Goal: Task Accomplishment & Management: Complete application form

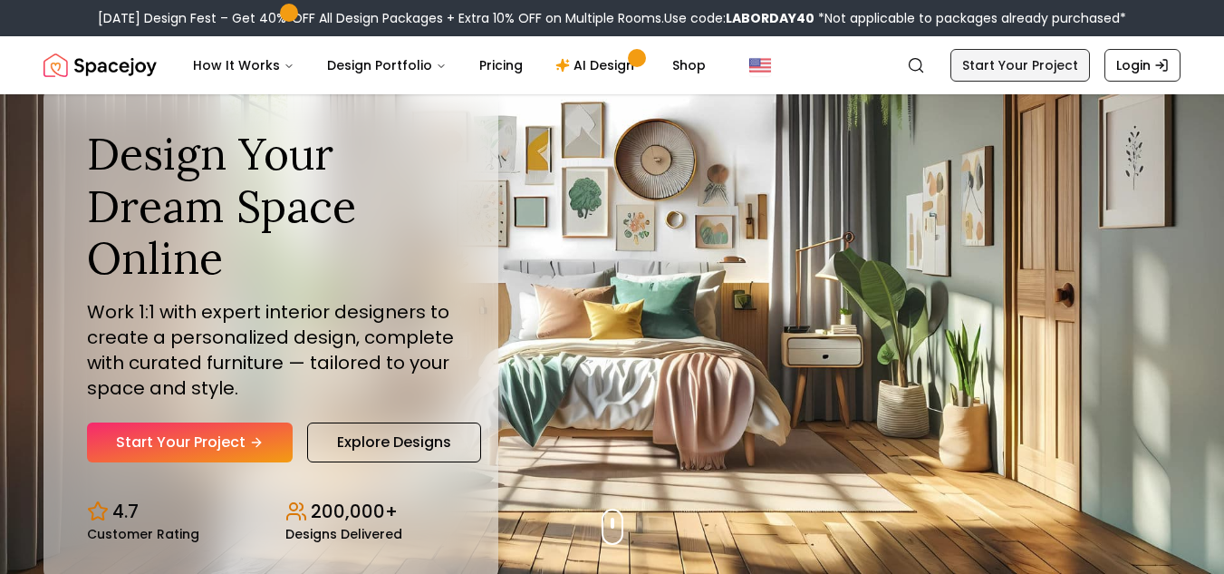
click at [1046, 72] on link "Start Your Project" at bounding box center [1020, 65] width 140 height 33
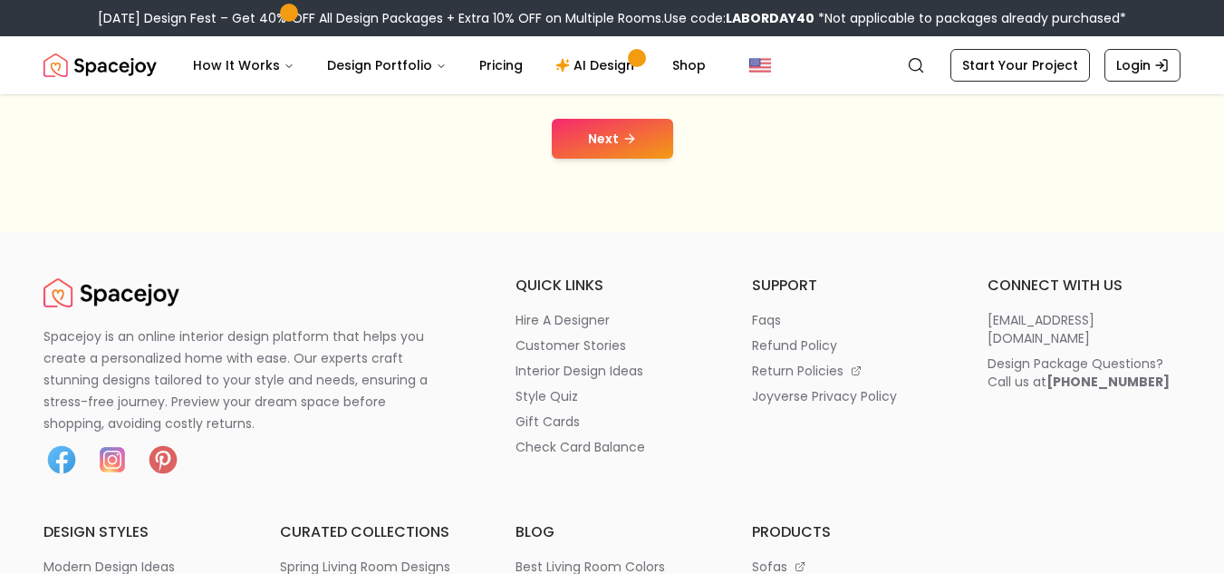
scroll to position [428, 0]
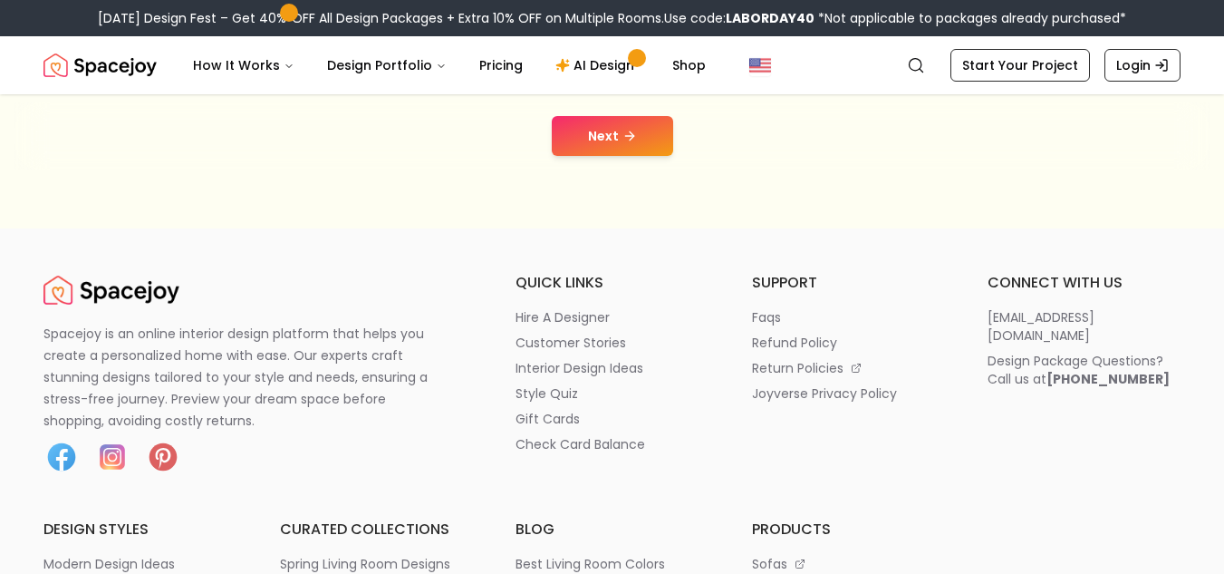
click at [605, 152] on button "Next" at bounding box center [612, 136] width 121 height 40
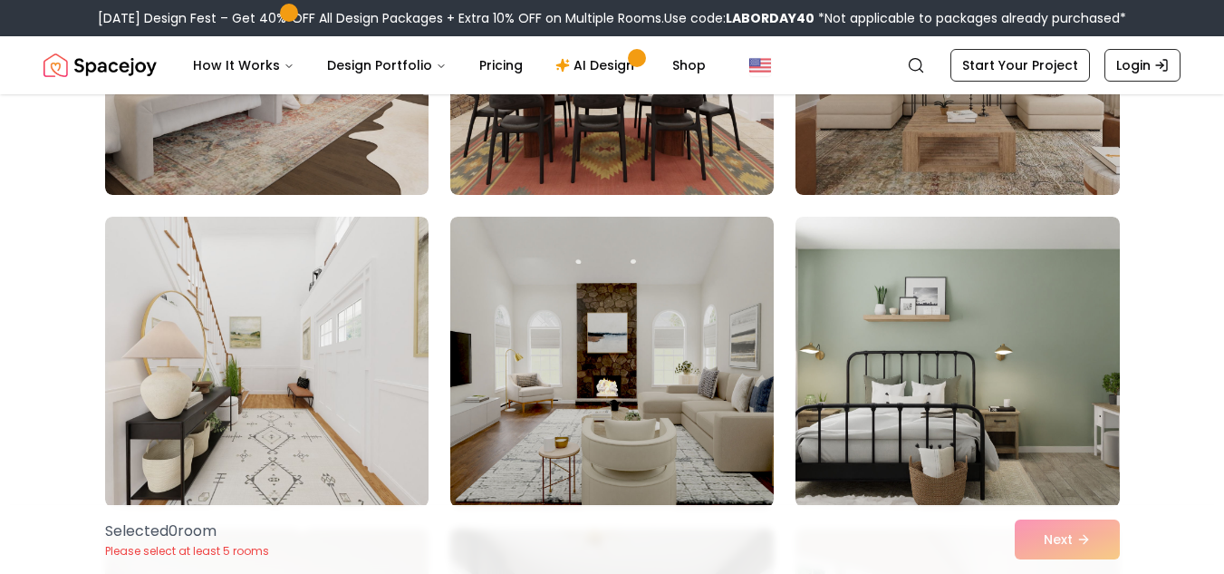
scroll to position [966, 0]
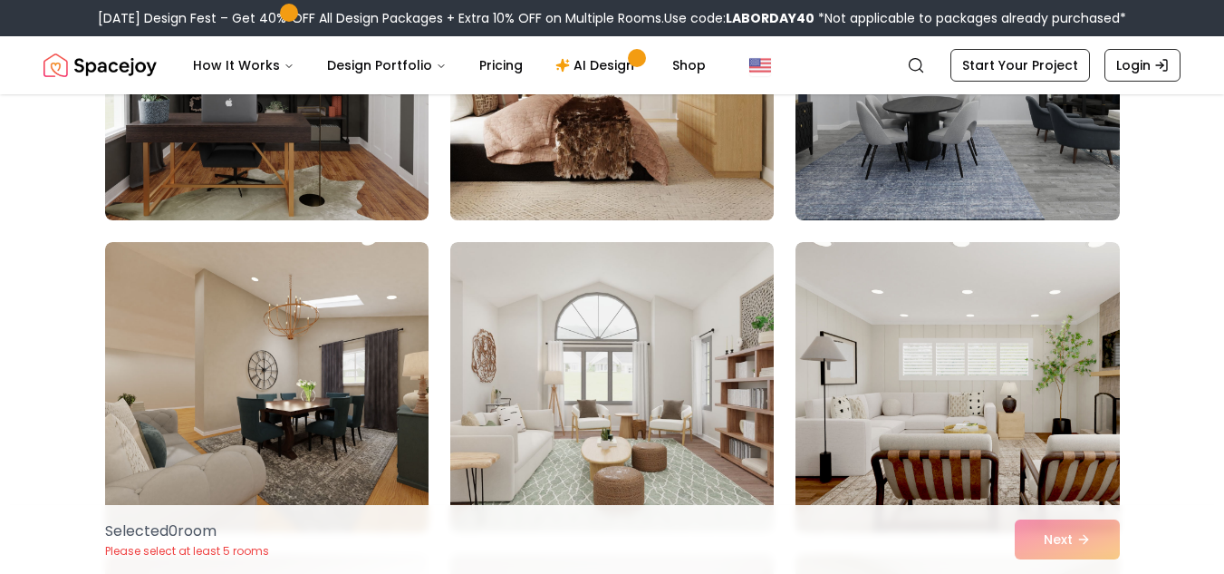
scroll to position [577, 0]
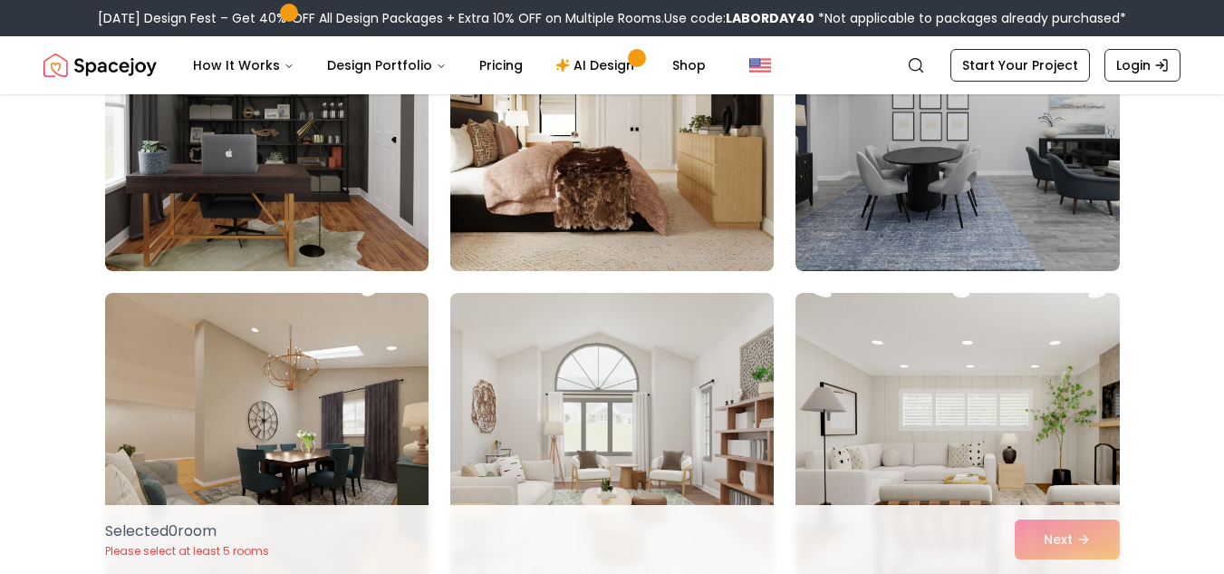
click at [634, 228] on img at bounding box center [612, 126] width 340 height 304
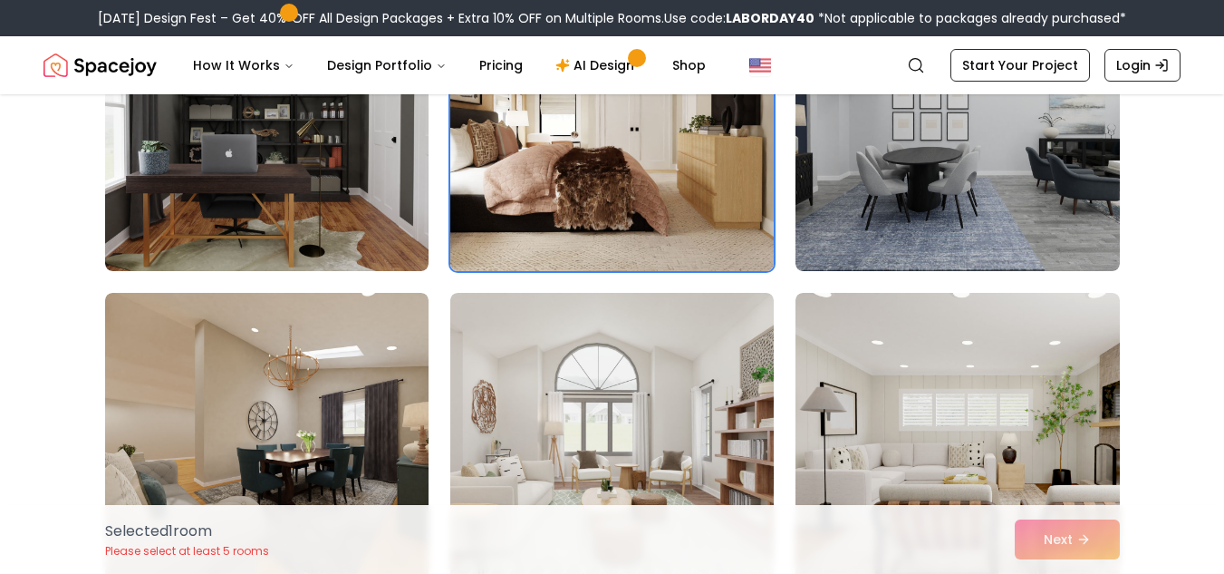
click at [634, 228] on img at bounding box center [612, 126] width 340 height 304
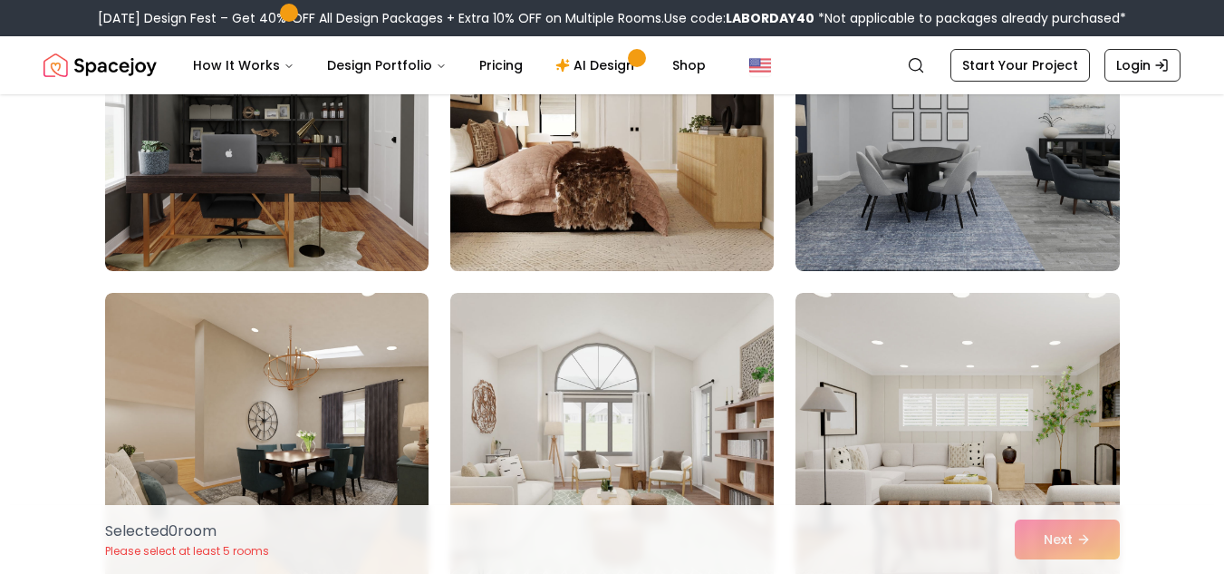
click at [634, 228] on img at bounding box center [612, 126] width 340 height 304
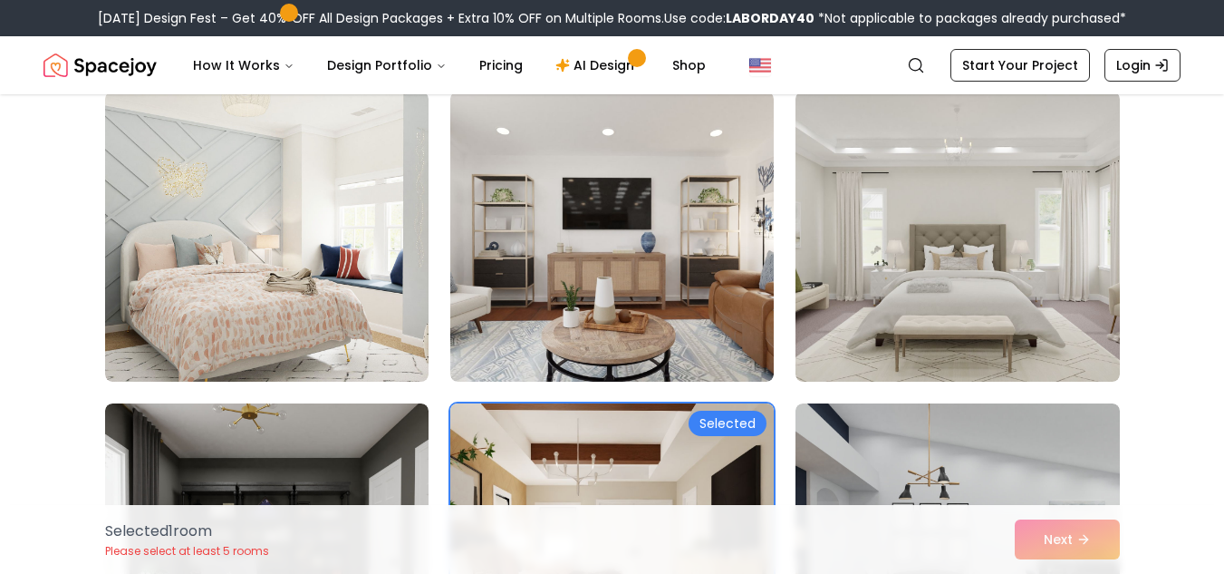
click at [634, 228] on img at bounding box center [611, 237] width 323 height 290
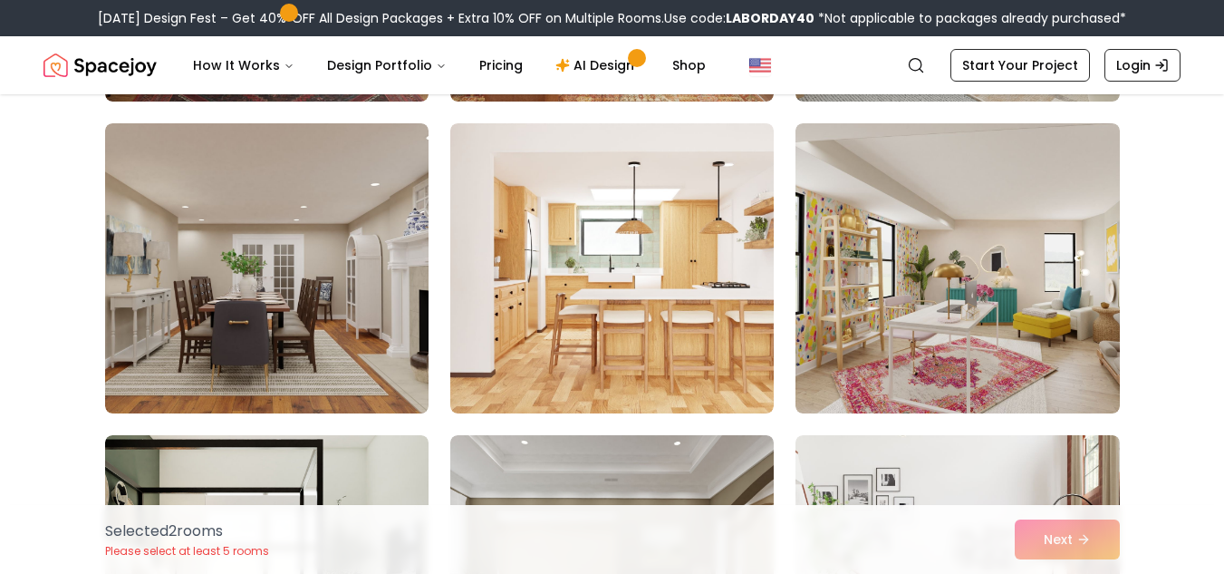
scroll to position [1371, 0]
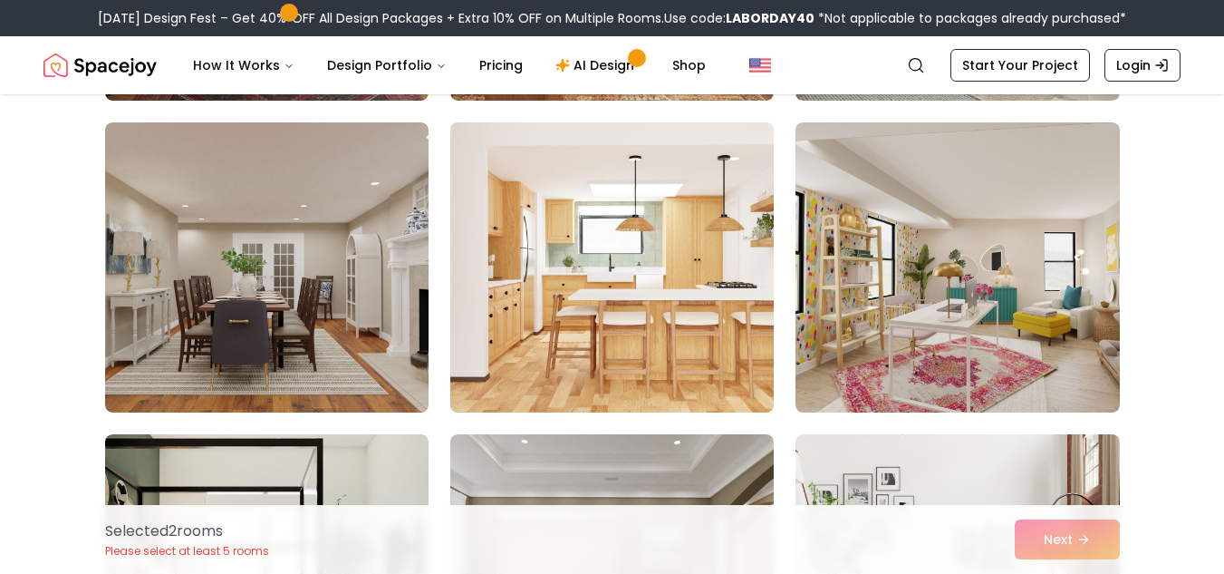
click at [670, 227] on img at bounding box center [612, 267] width 340 height 304
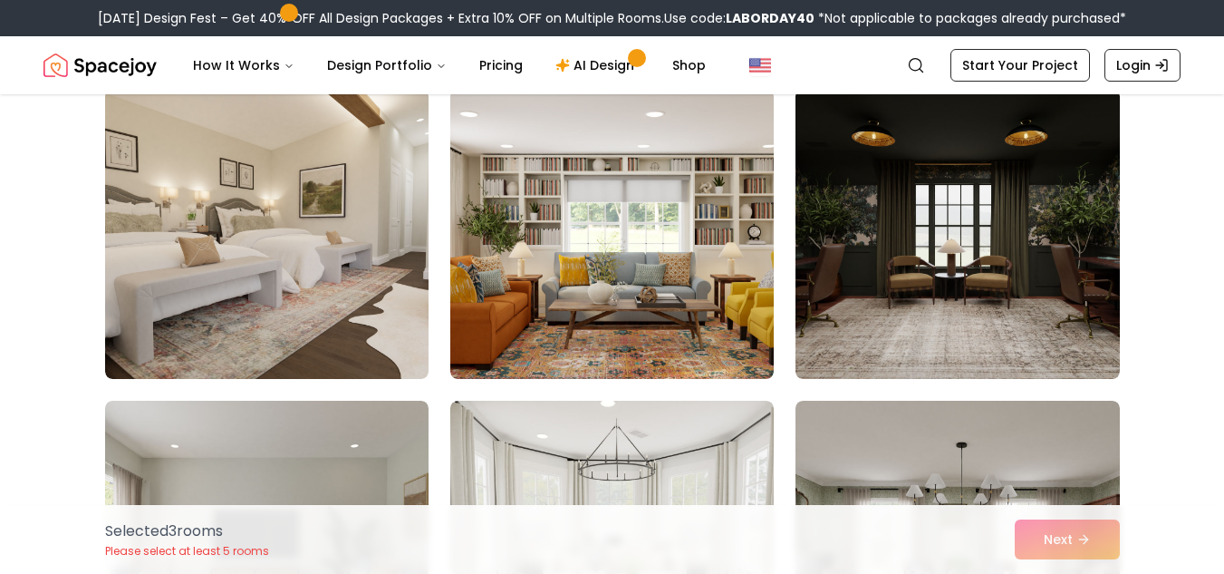
scroll to position [7012, 0]
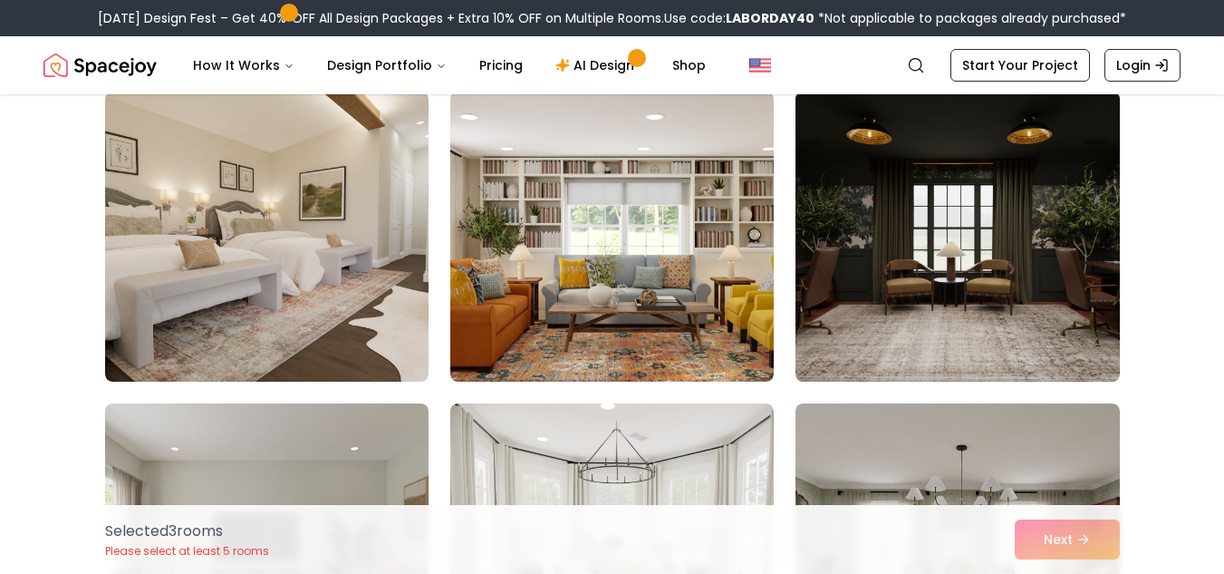
click at [892, 292] on img at bounding box center [957, 236] width 340 height 304
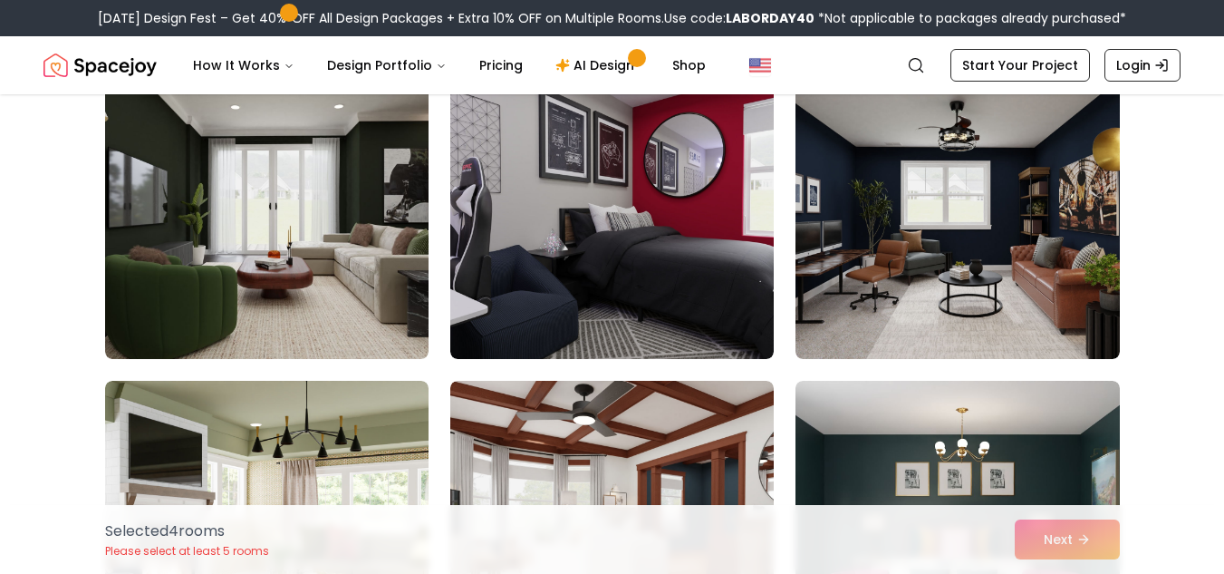
scroll to position [6402, 0]
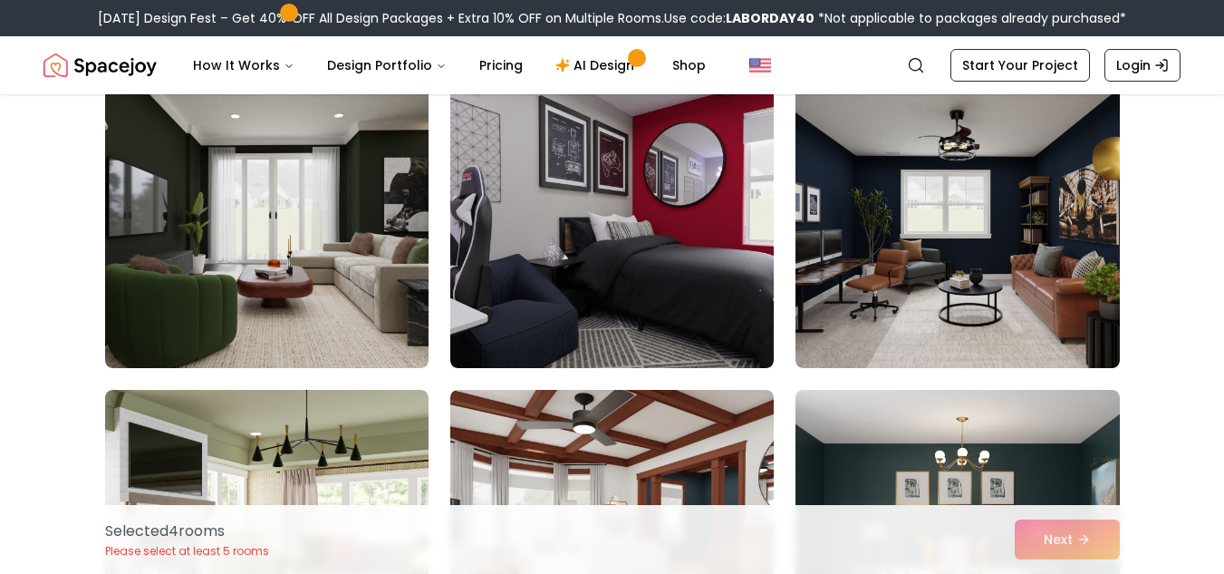
click at [718, 238] on img at bounding box center [611, 223] width 323 height 290
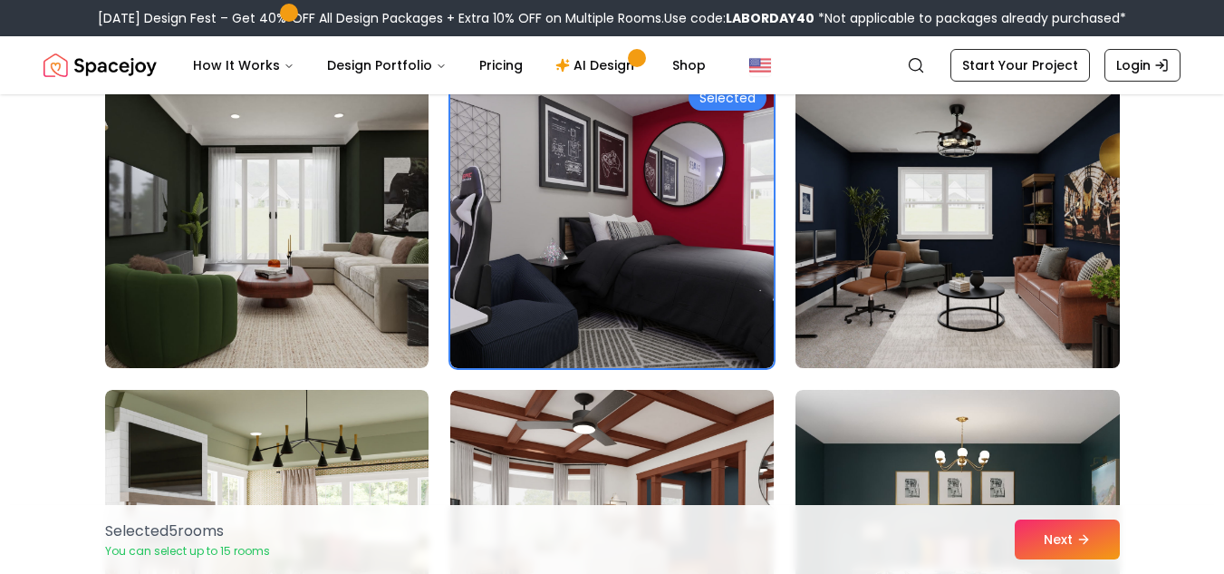
click at [924, 264] on img at bounding box center [957, 223] width 340 height 304
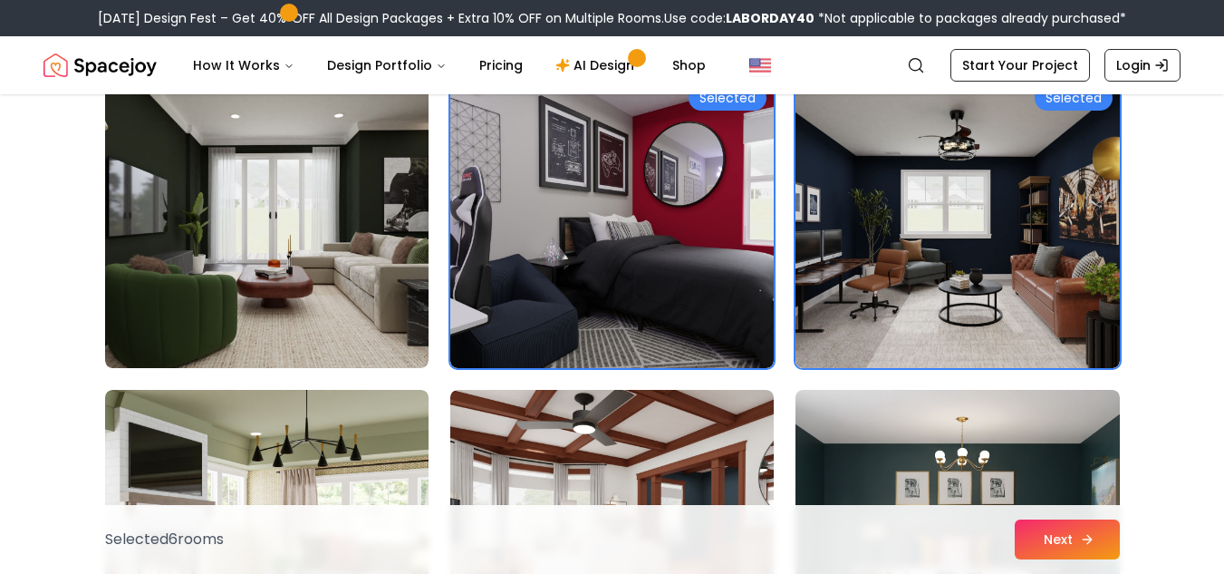
click at [1061, 550] on button "Next" at bounding box center [1067, 539] width 105 height 40
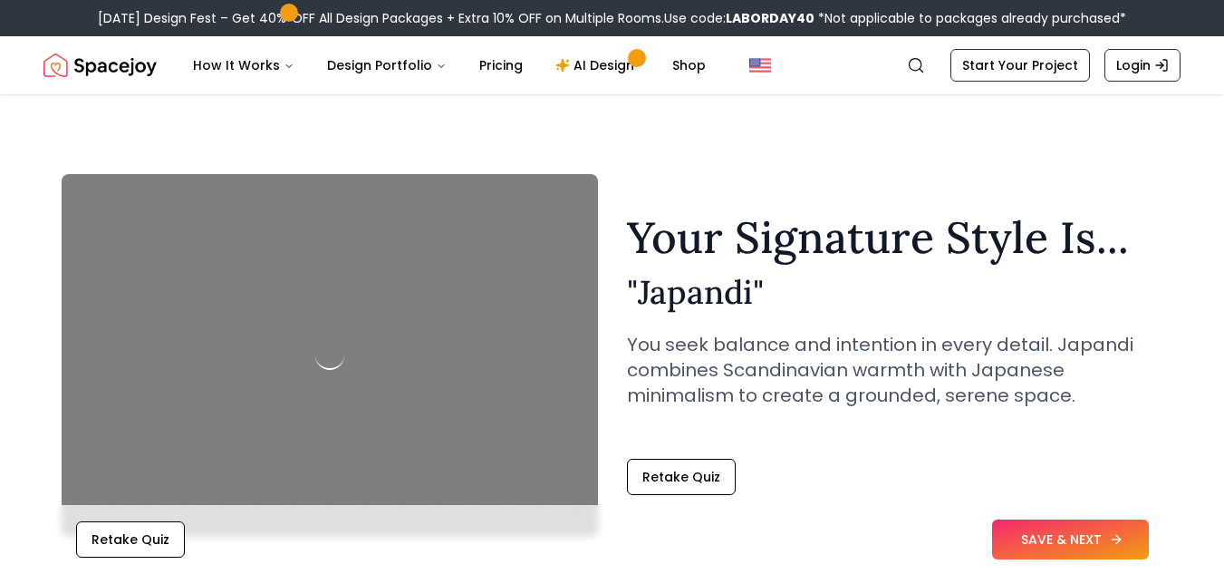
click at [1084, 546] on button "SAVE & NEXT" at bounding box center [1070, 539] width 157 height 40
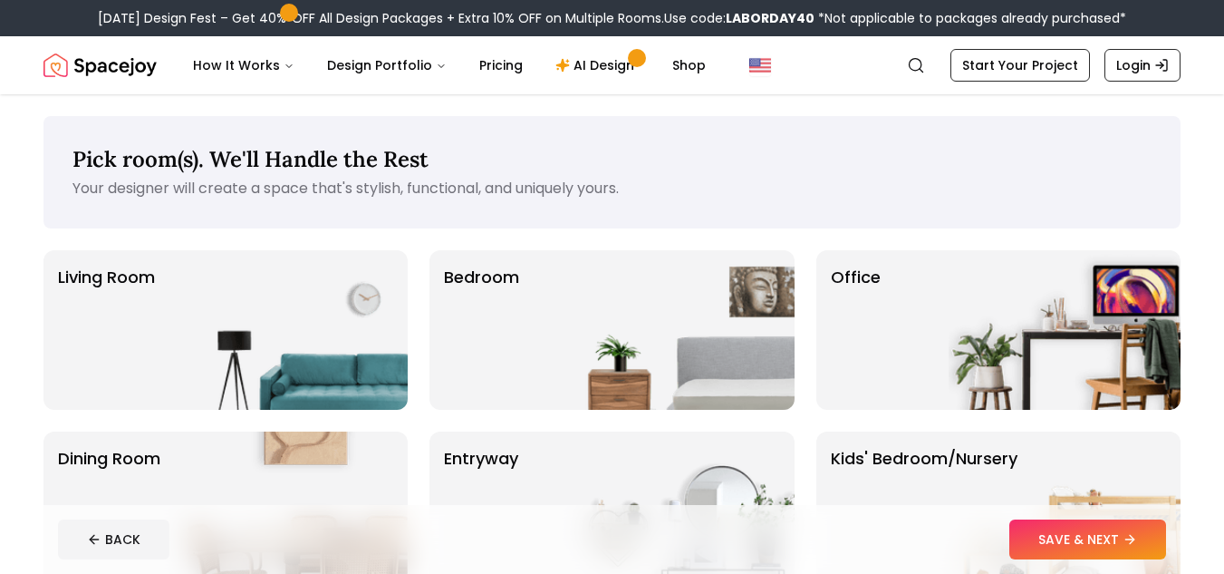
click at [376, 306] on img at bounding box center [292, 329] width 232 height 159
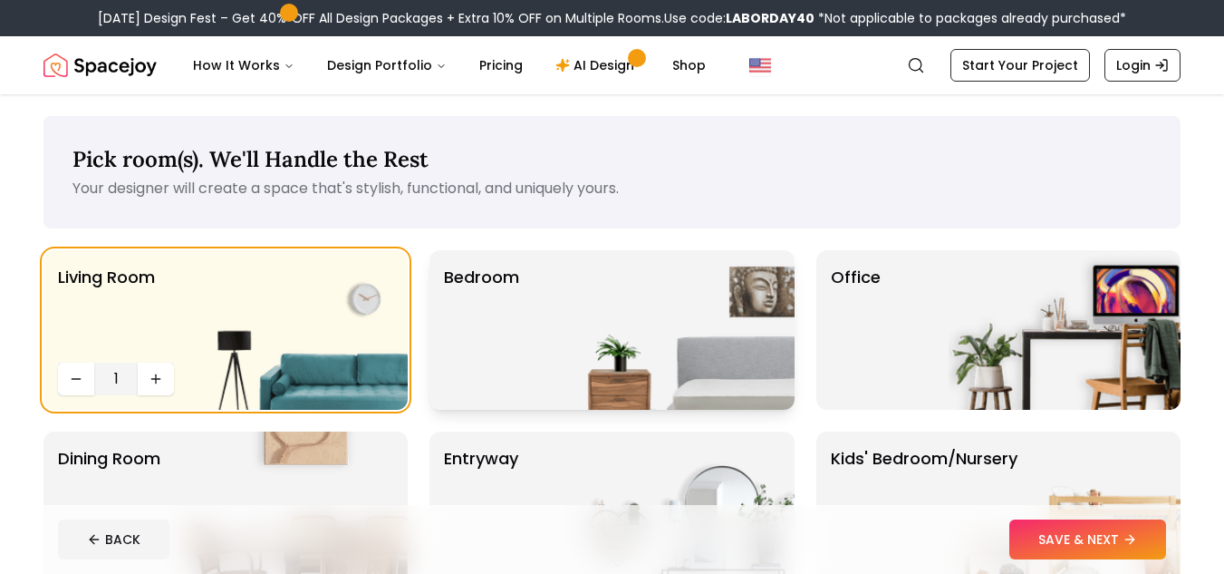
click at [573, 333] on img at bounding box center [679, 329] width 232 height 159
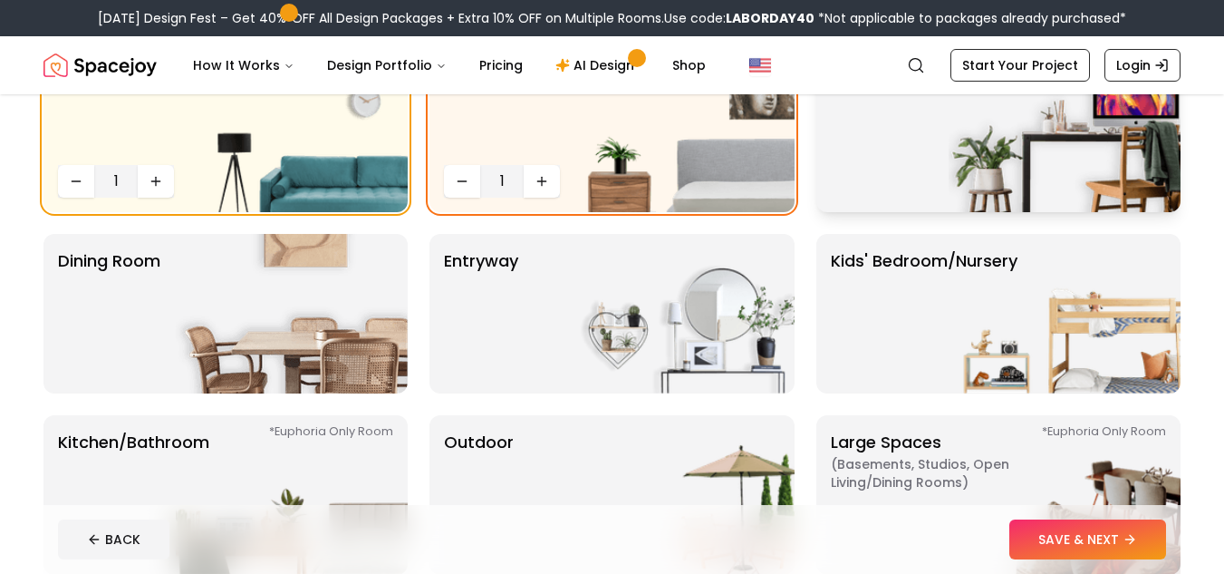
scroll to position [198, 0]
click at [869, 370] on p "Kids' Bedroom/Nursery" at bounding box center [924, 312] width 187 height 130
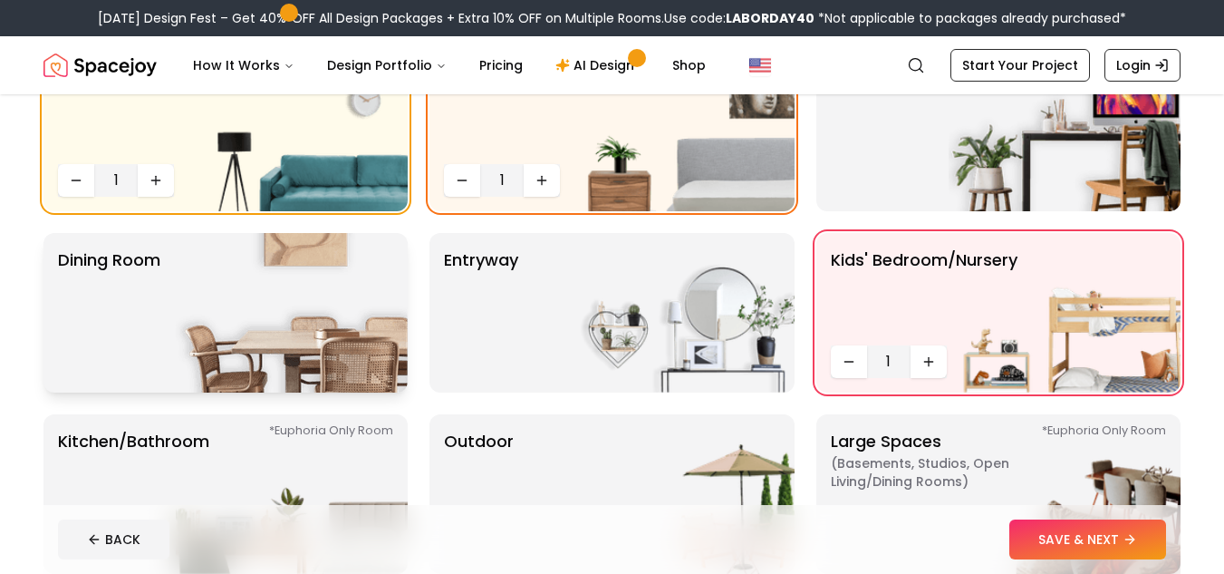
click at [326, 327] on img at bounding box center [292, 312] width 232 height 159
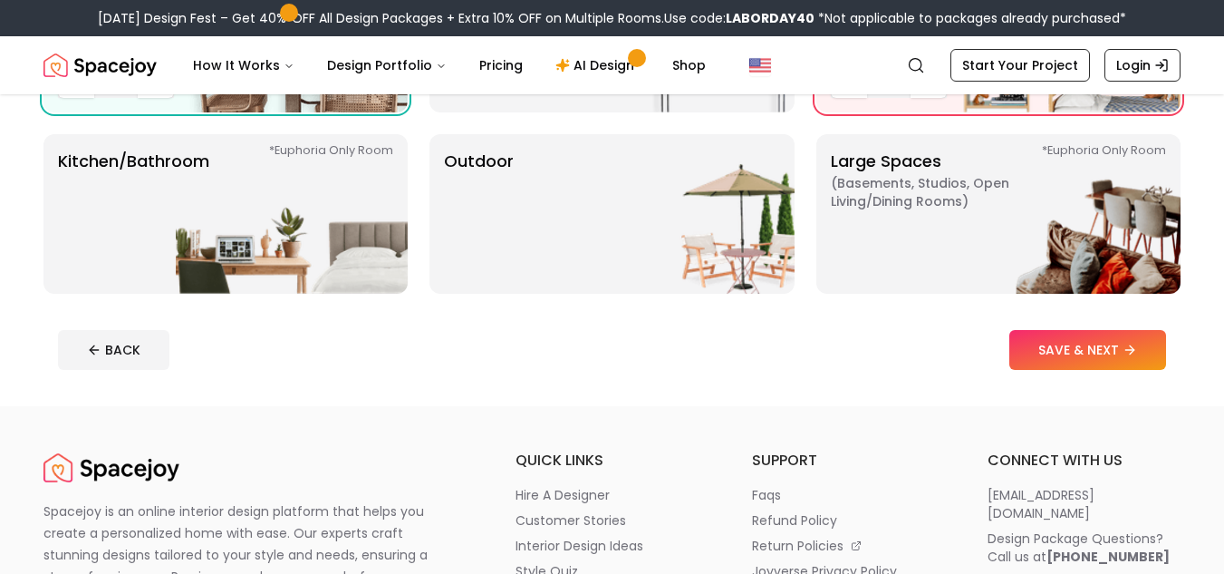
scroll to position [479, 0]
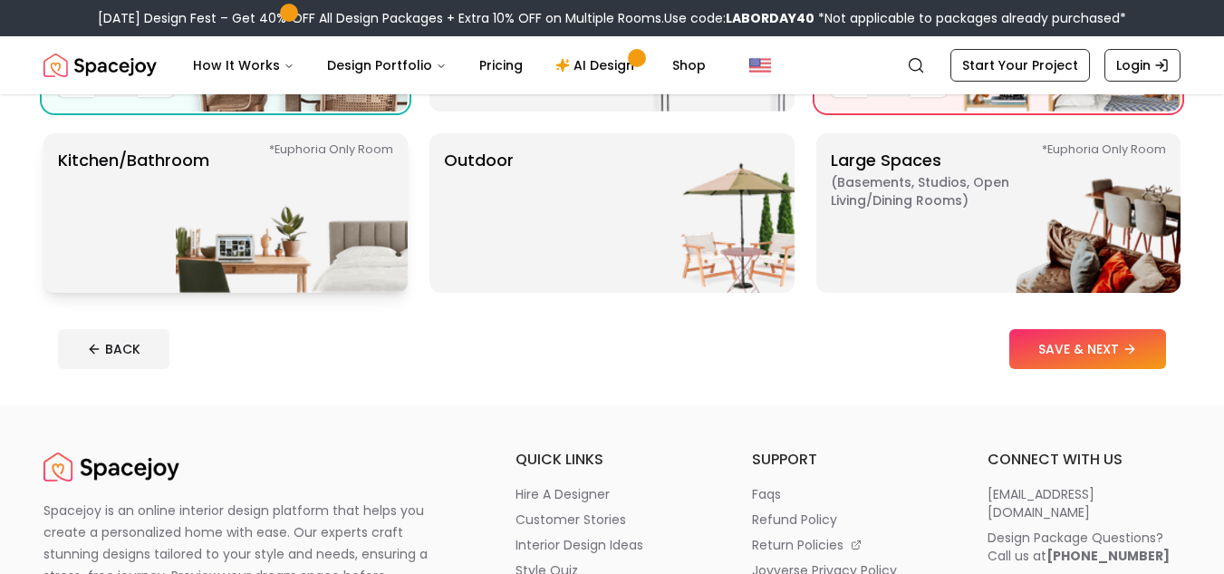
click at [276, 243] on img at bounding box center [292, 212] width 232 height 159
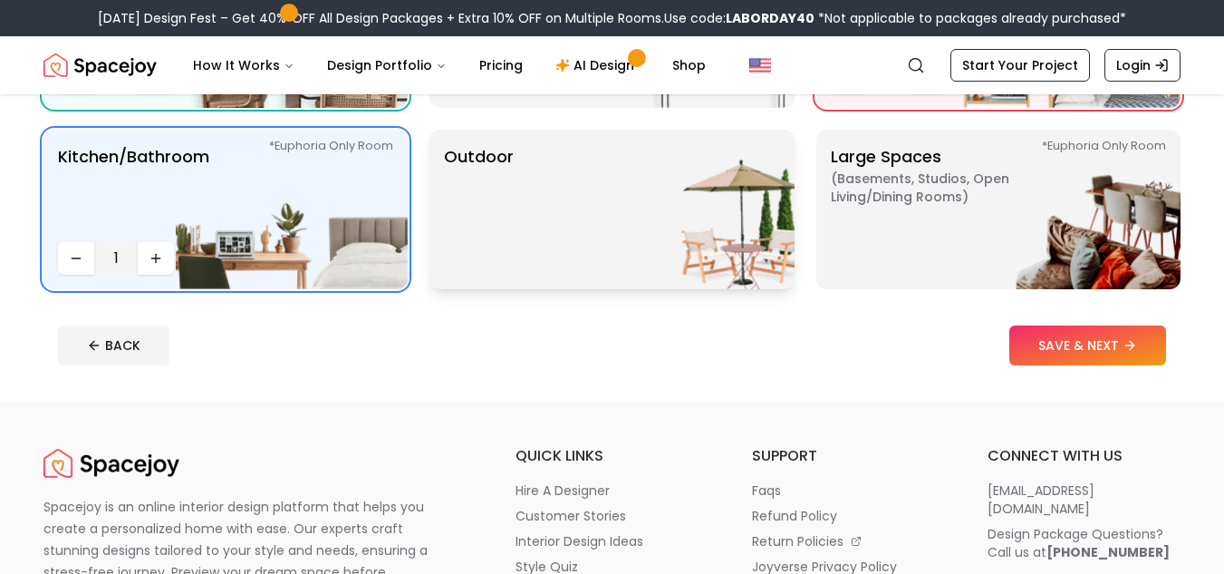
scroll to position [485, 0]
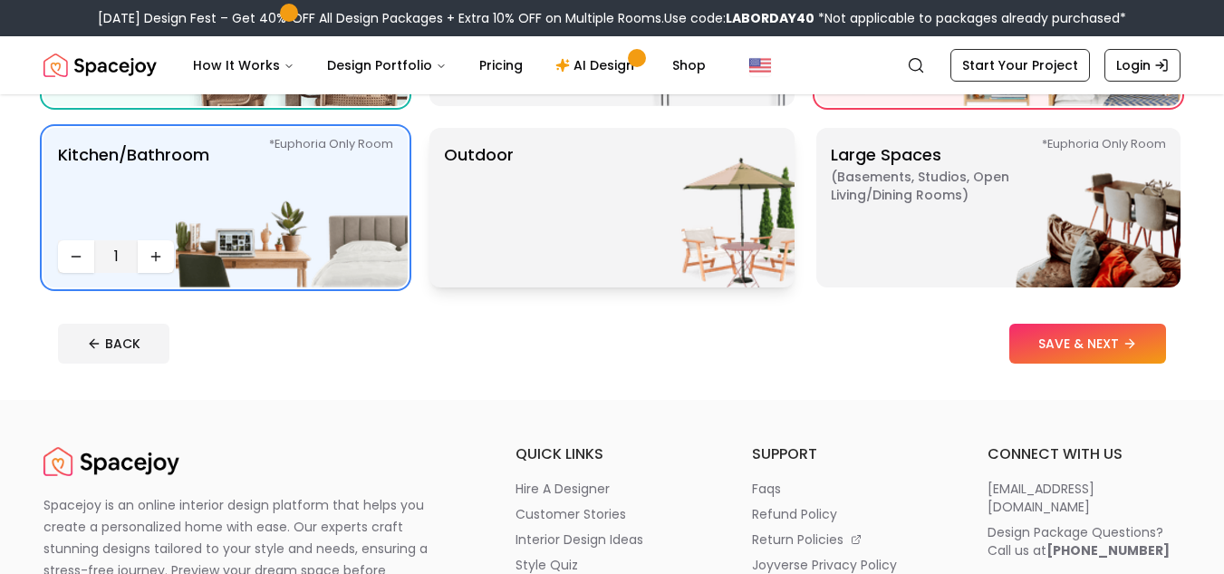
click at [622, 248] on img at bounding box center [679, 207] width 232 height 159
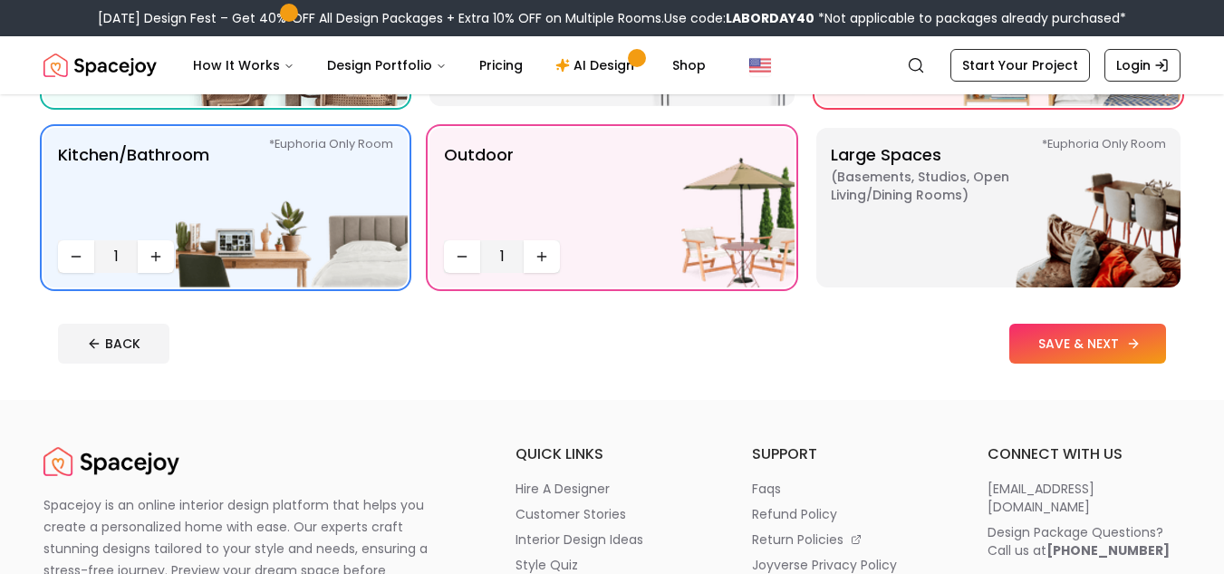
click at [1025, 331] on button "SAVE & NEXT" at bounding box center [1087, 343] width 157 height 40
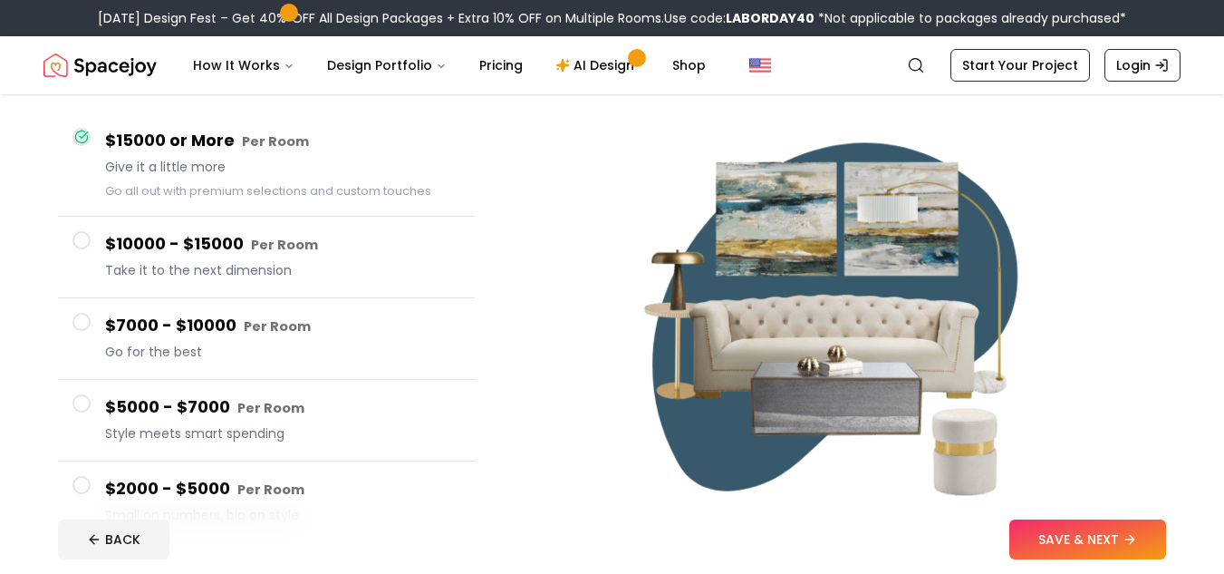
scroll to position [153, 0]
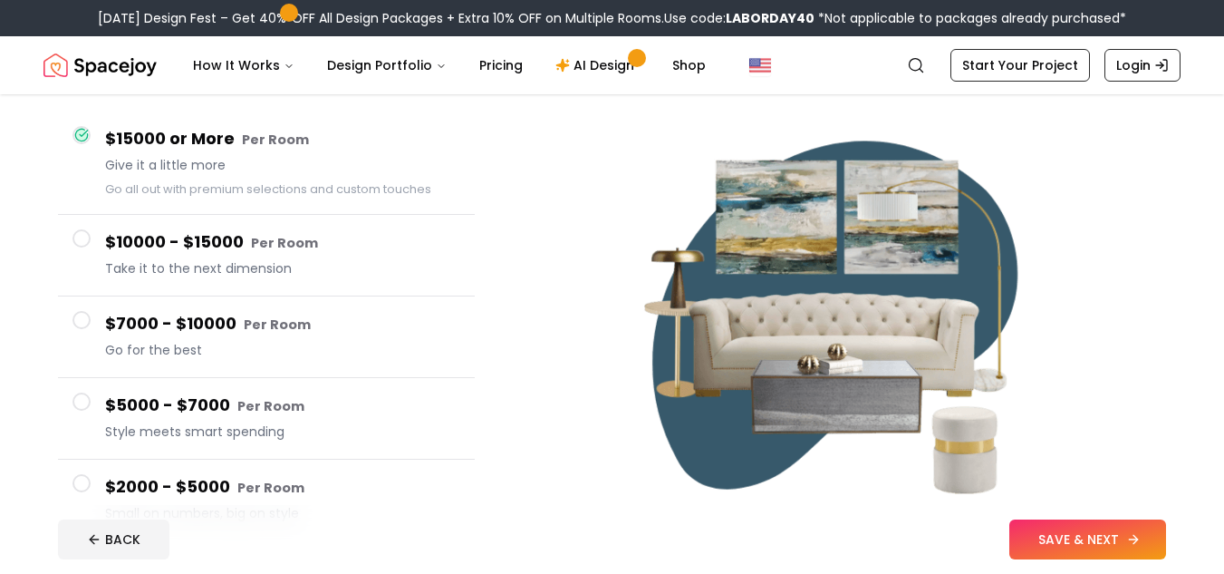
click at [1121, 540] on button "SAVE & NEXT" at bounding box center [1087, 539] width 157 height 40
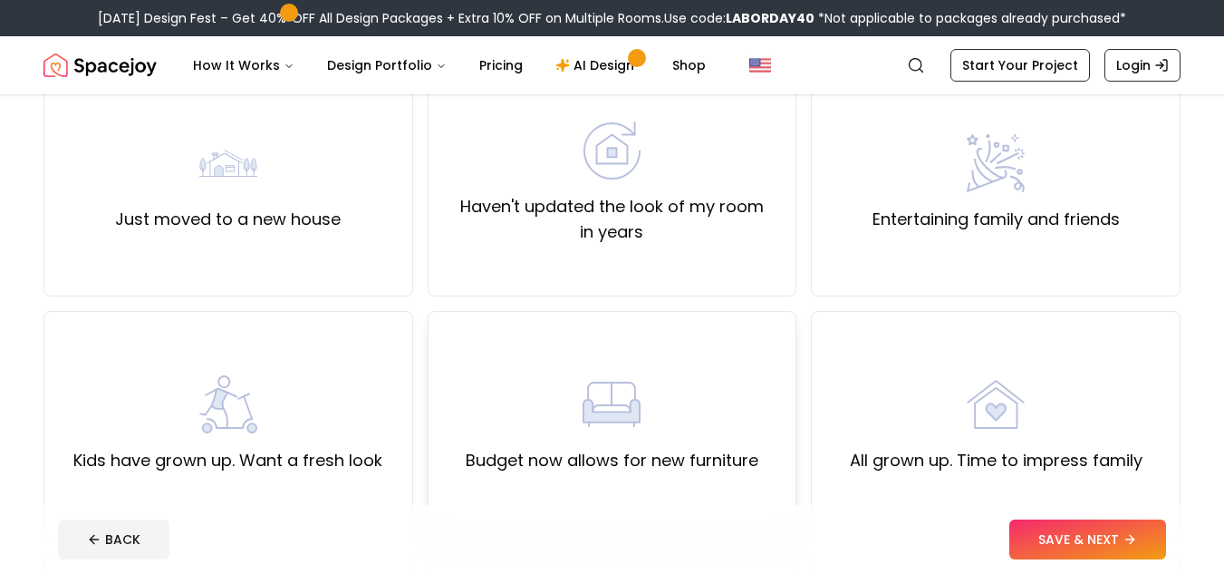
scroll to position [179, 0]
click at [140, 422] on div "Kids have grown up. Want a fresh look" at bounding box center [227, 425] width 309 height 98
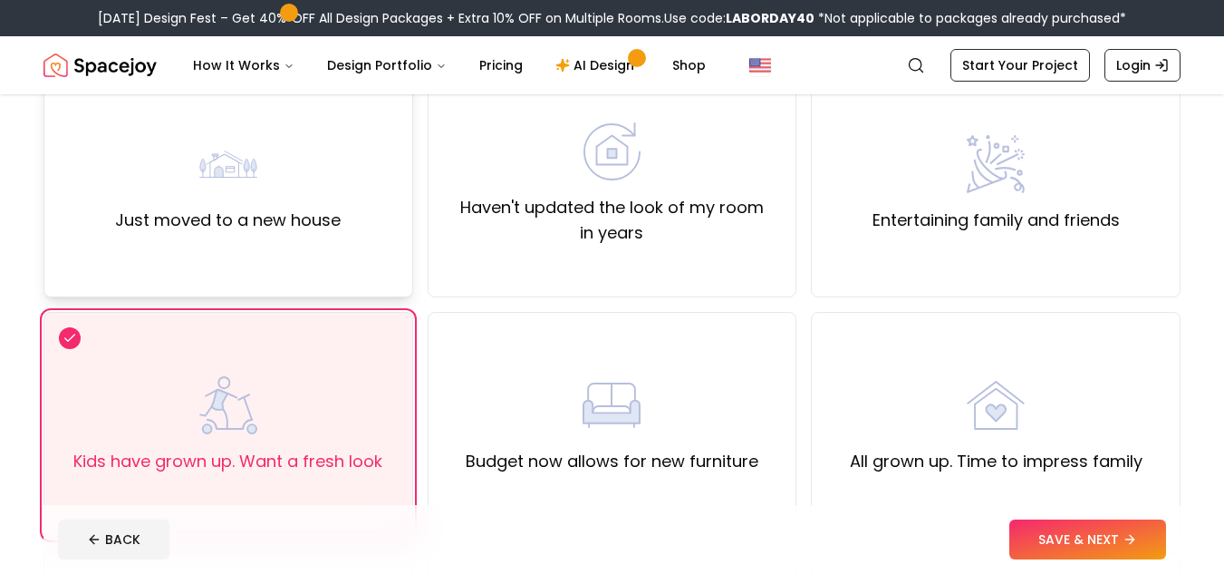
click at [192, 261] on div "Just moved to a new house" at bounding box center [228, 184] width 370 height 227
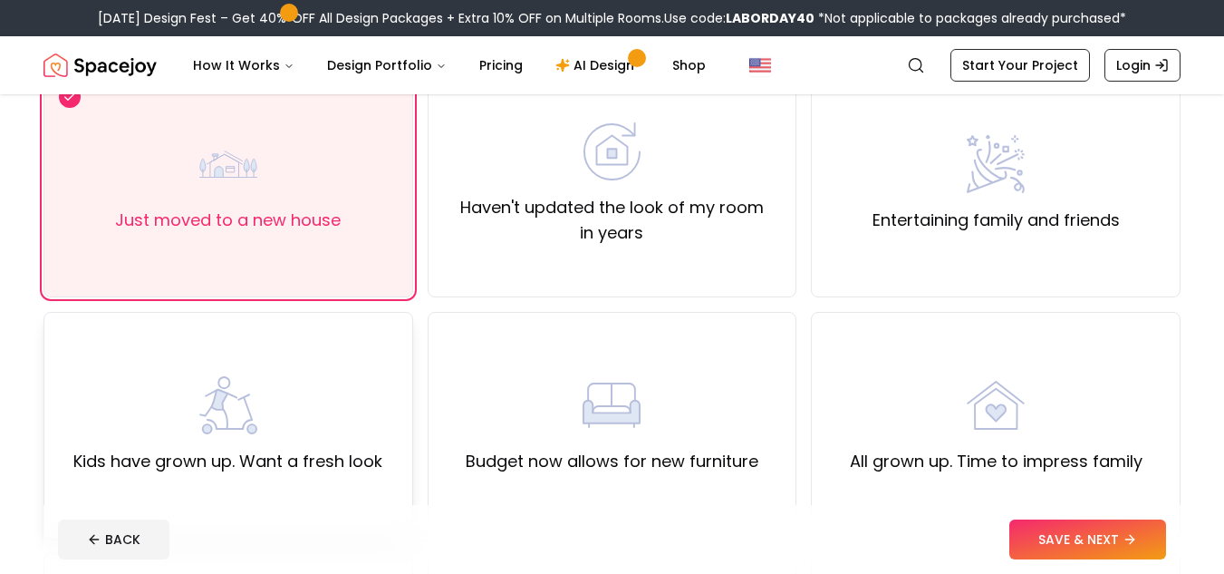
click at [270, 404] on div "Kids have grown up. Want a fresh look" at bounding box center [227, 425] width 309 height 98
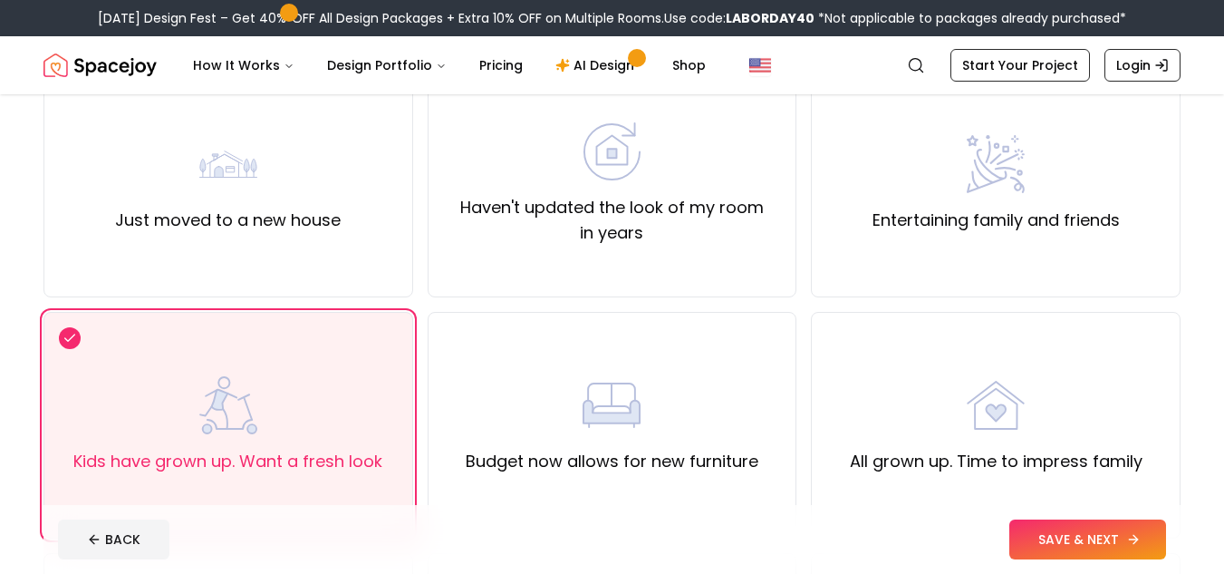
click at [1015, 532] on button "SAVE & NEXT" at bounding box center [1087, 539] width 157 height 40
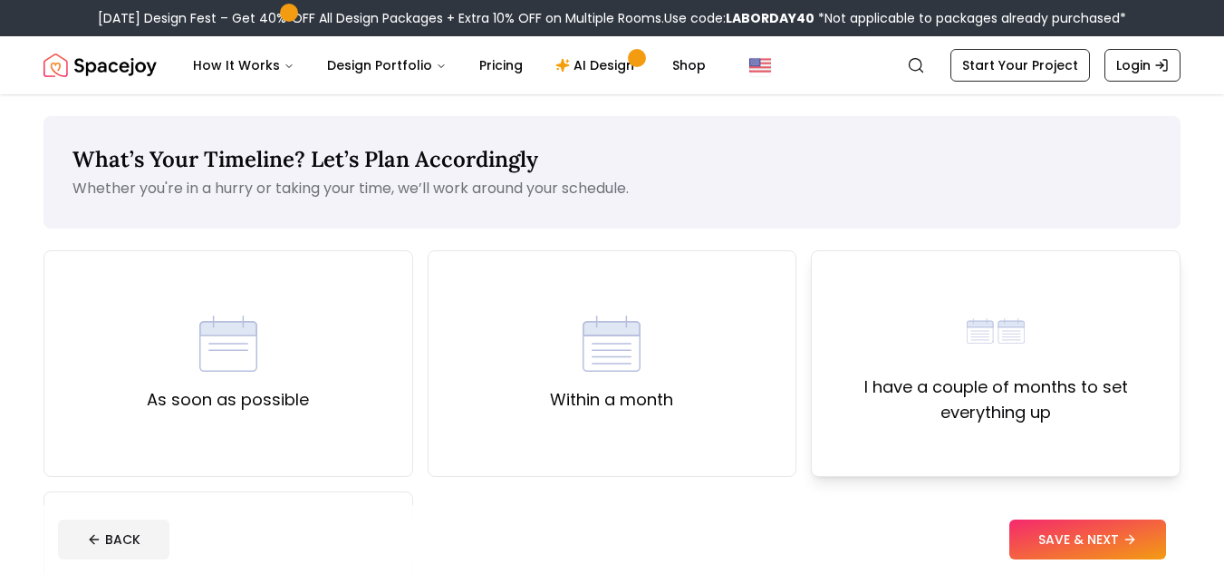
click at [1063, 378] on label "I have a couple of months to set everything up" at bounding box center [995, 399] width 339 height 51
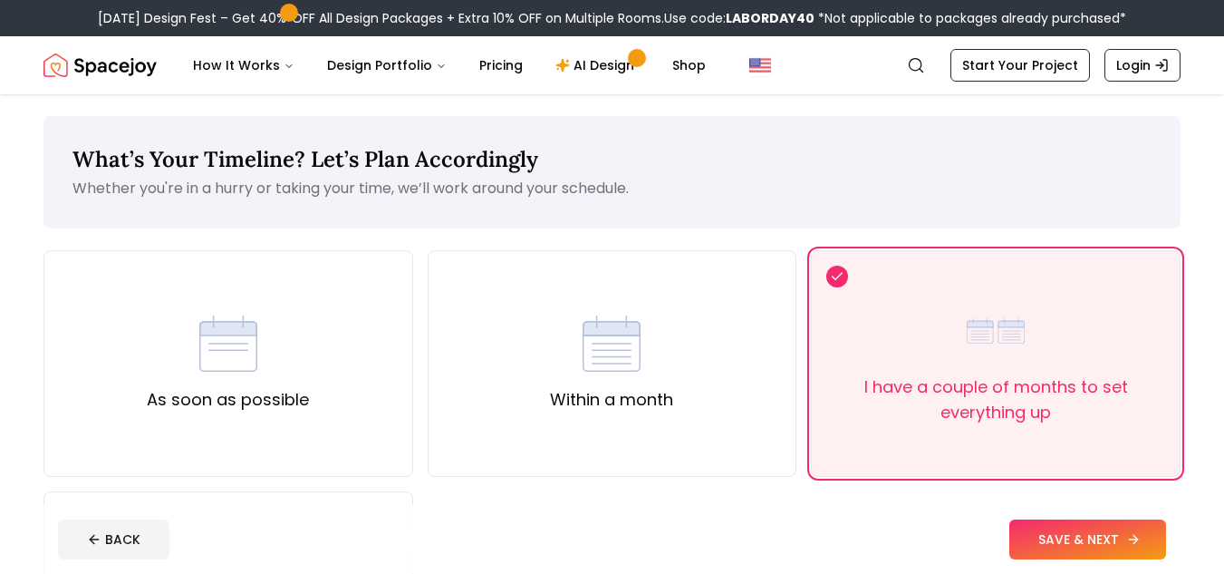
click at [1096, 534] on button "SAVE & NEXT" at bounding box center [1087, 539] width 157 height 40
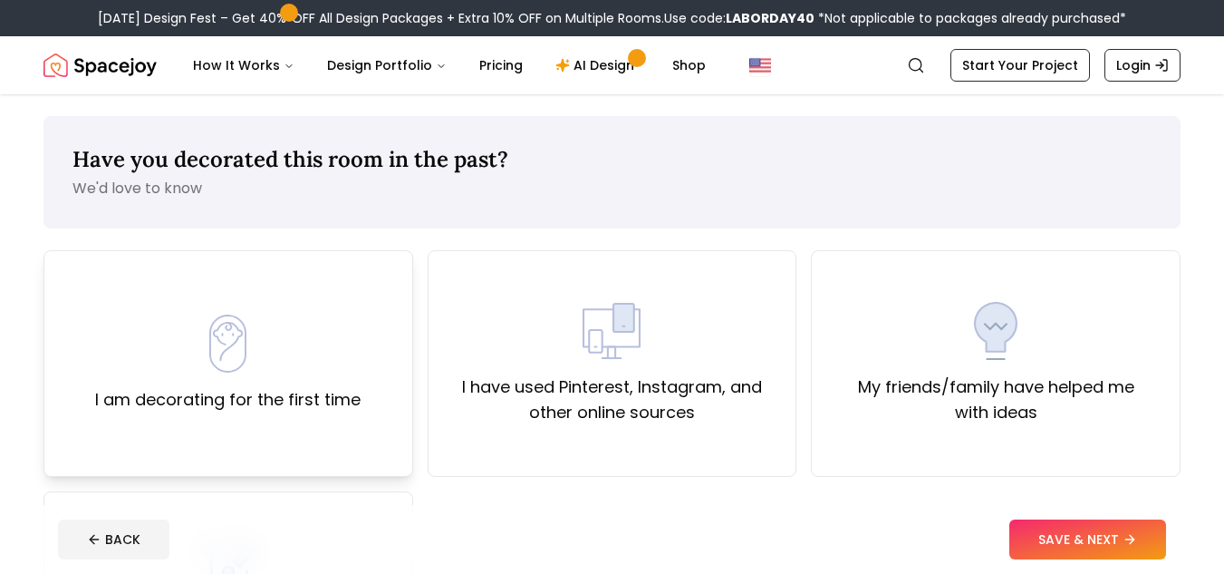
click at [323, 369] on div "I am decorating for the first time" at bounding box center [227, 363] width 265 height 98
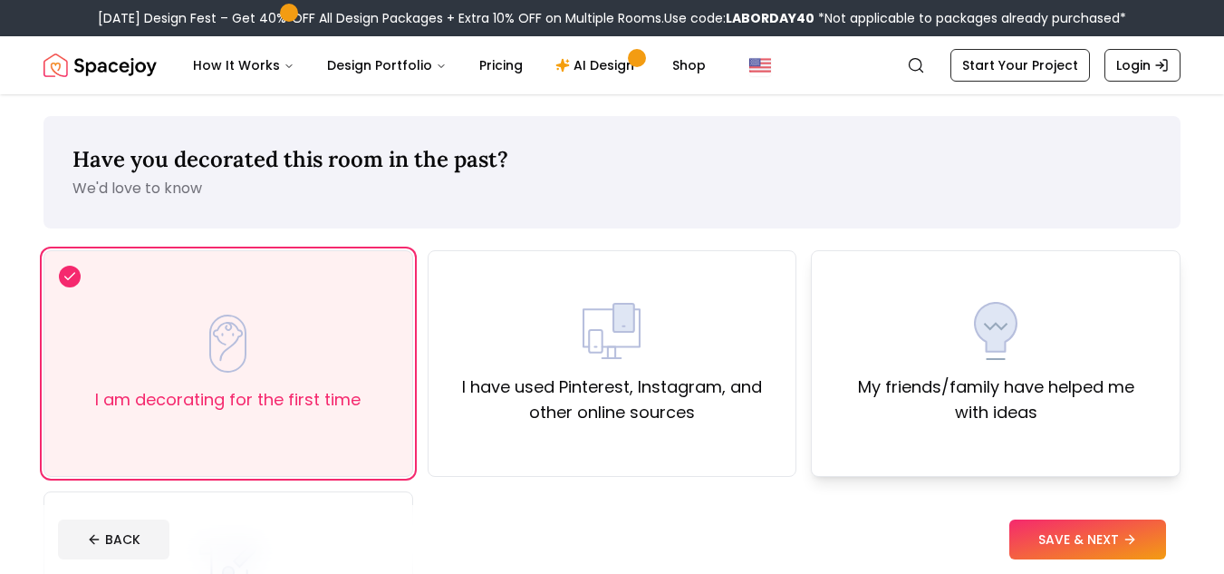
click at [1035, 443] on div "My friends/family have helped me with ideas" at bounding box center [996, 363] width 370 height 227
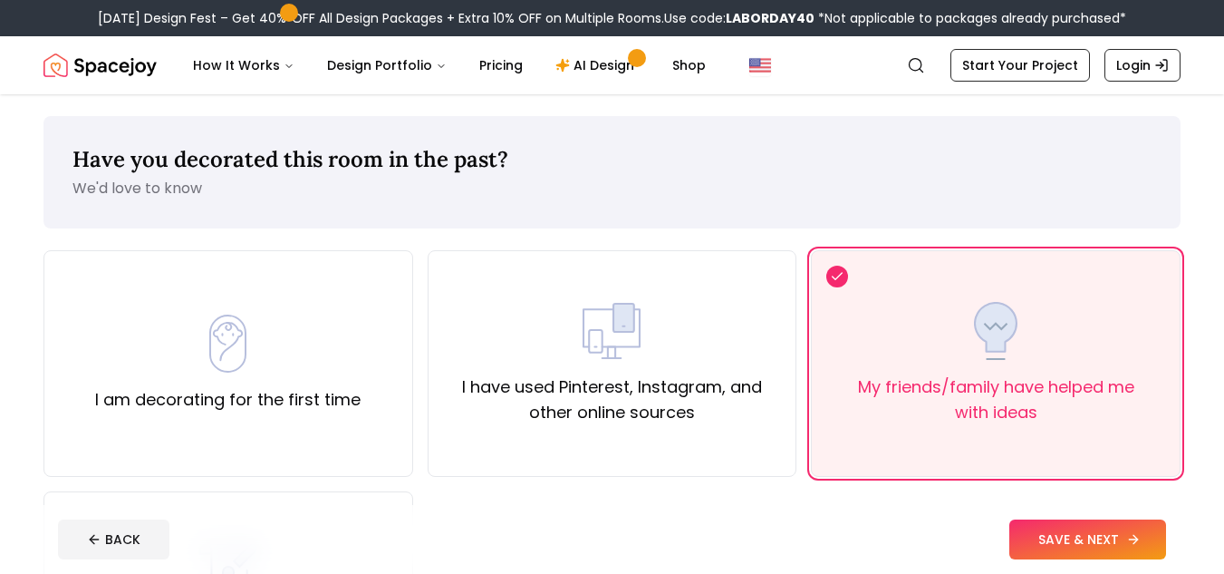
click at [1034, 532] on button "SAVE & NEXT" at bounding box center [1087, 539] width 157 height 40
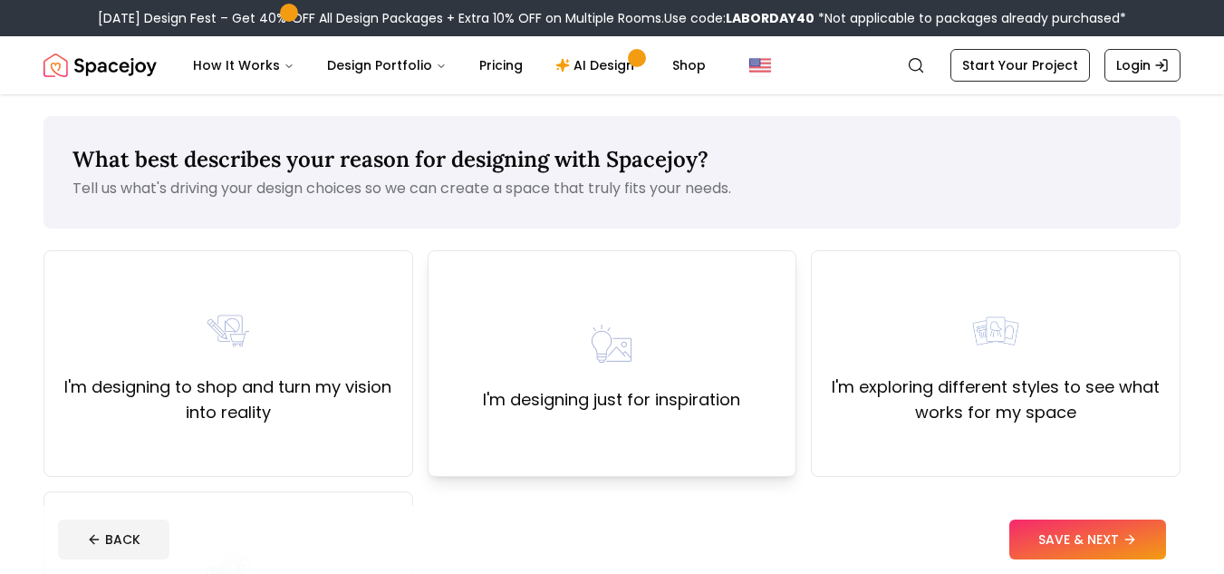
click at [618, 365] on img at bounding box center [612, 343] width 58 height 58
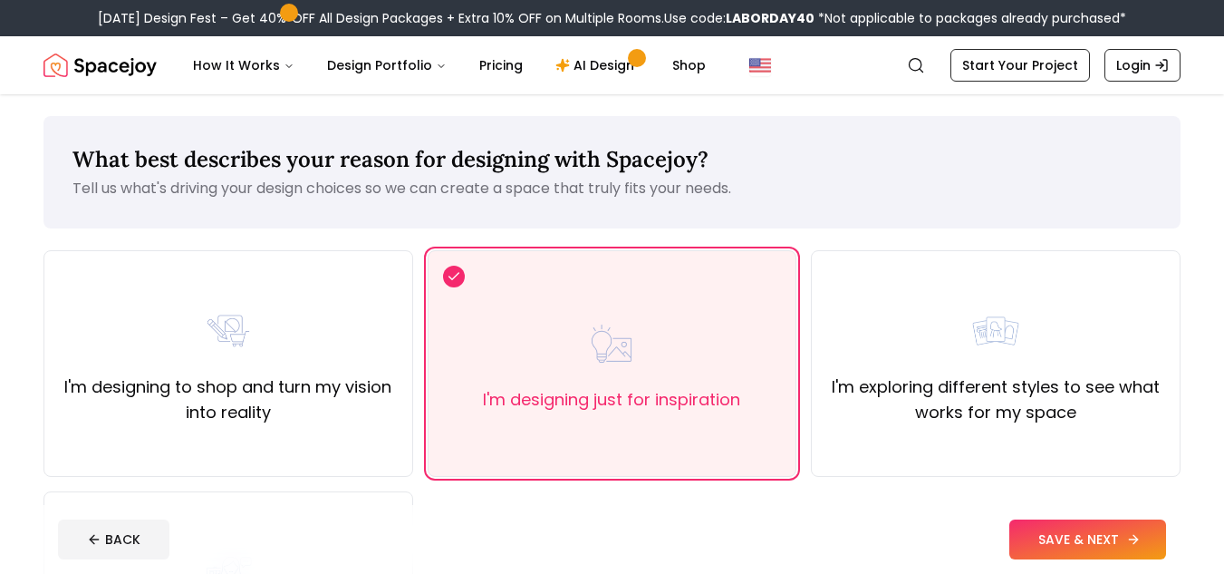
click at [1027, 534] on button "SAVE & NEXT" at bounding box center [1087, 539] width 157 height 40
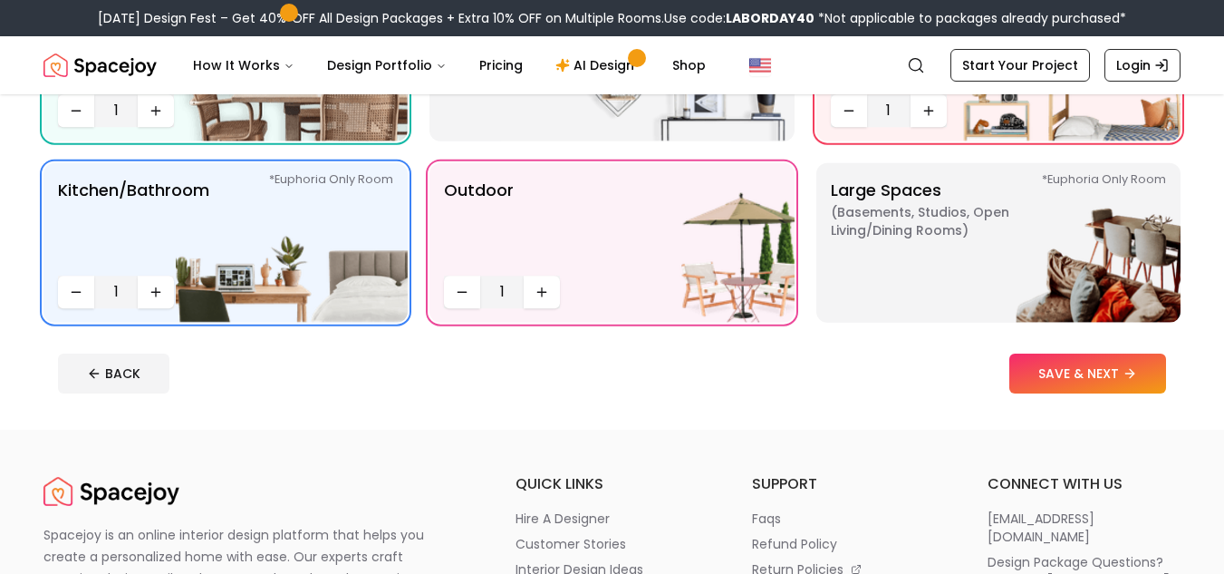
scroll to position [485, 0]
